Goal: Task Accomplishment & Management: Use online tool/utility

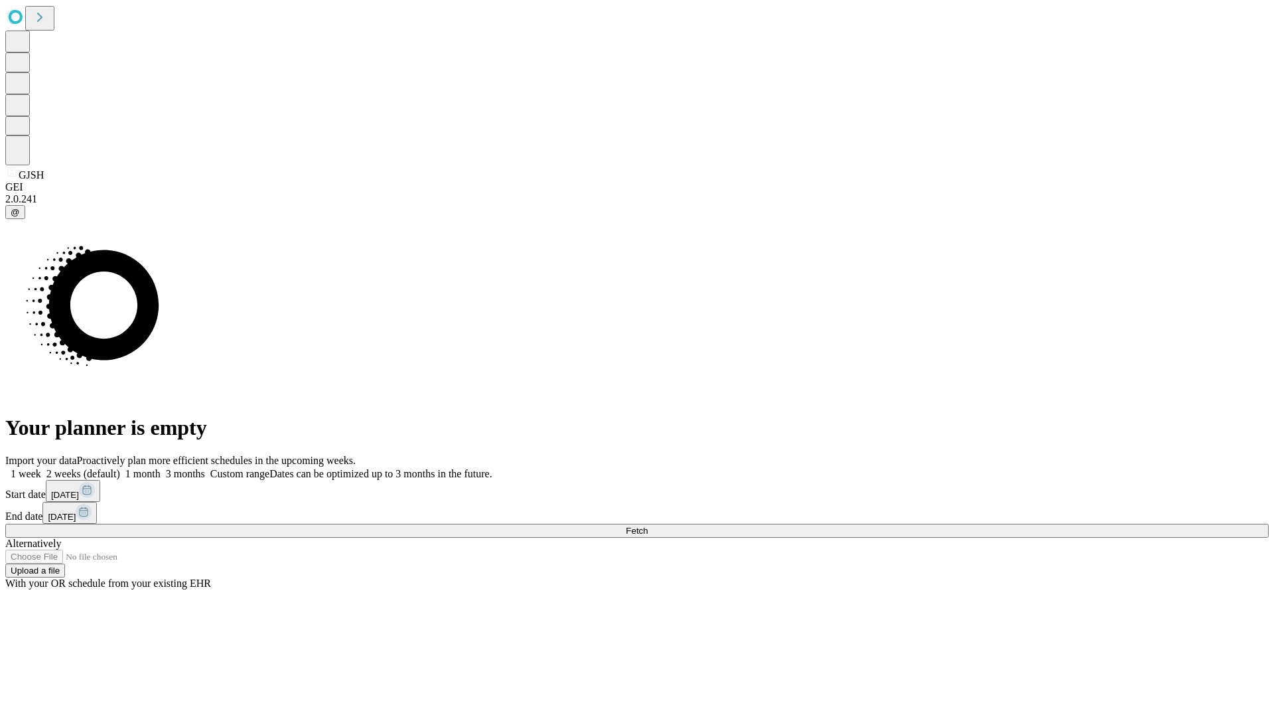
click at [648, 525] on span "Fetch" at bounding box center [637, 530] width 22 height 10
